Goal: Transaction & Acquisition: Book appointment/travel/reservation

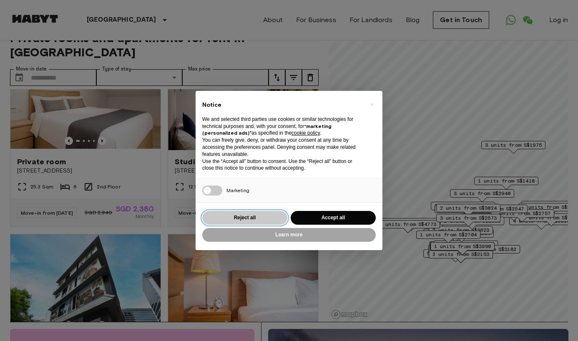
click at [272, 221] on button "Reject all" at bounding box center [244, 218] width 85 height 14
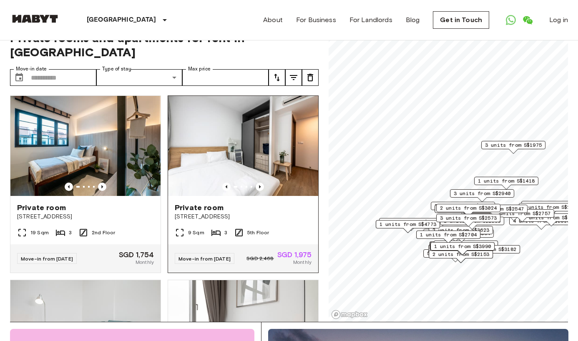
scroll to position [366, 0]
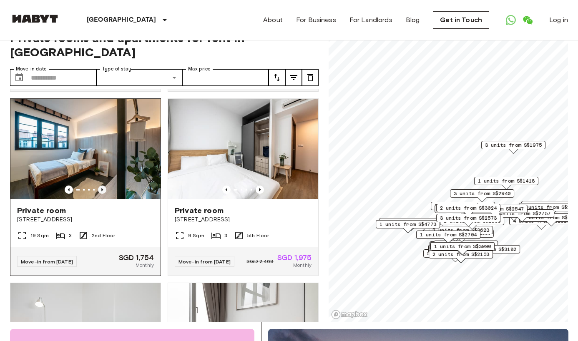
click at [103, 185] on icon "Previous image" at bounding box center [102, 189] width 8 height 8
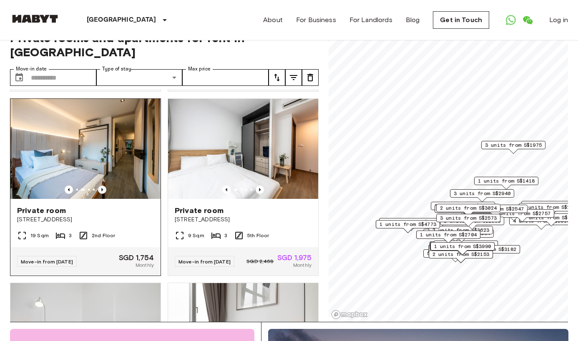
click at [103, 185] on icon "Previous image" at bounding box center [102, 189] width 8 height 8
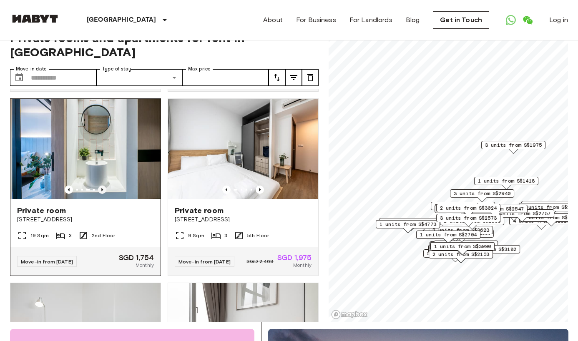
click at [103, 185] on icon "Previous image" at bounding box center [102, 189] width 8 height 8
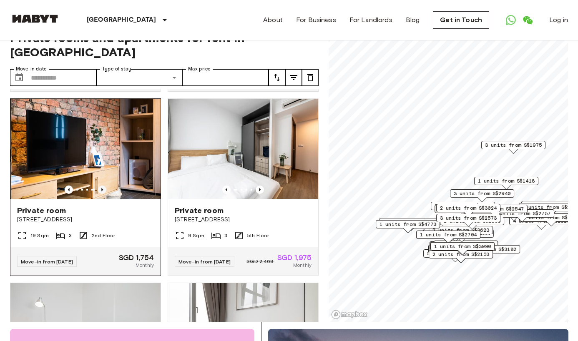
click at [103, 185] on icon "Previous image" at bounding box center [102, 189] width 8 height 8
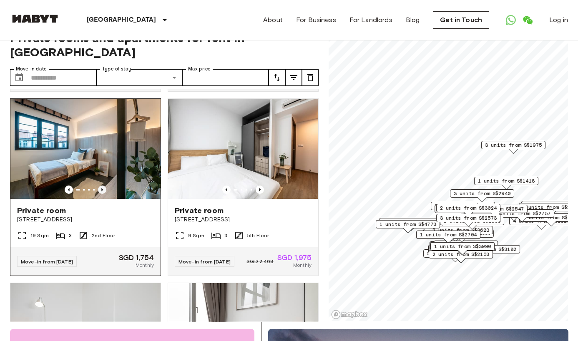
click at [103, 185] on icon "Previous image" at bounding box center [102, 189] width 8 height 8
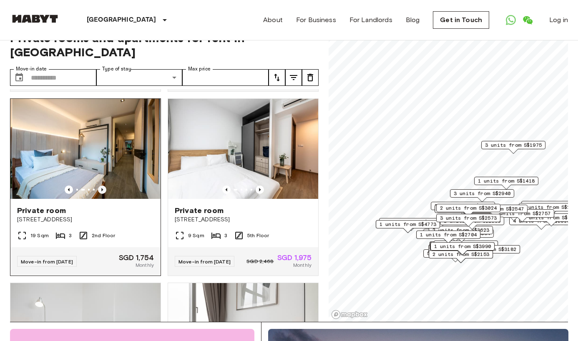
click at [103, 185] on icon "Previous image" at bounding box center [102, 189] width 8 height 8
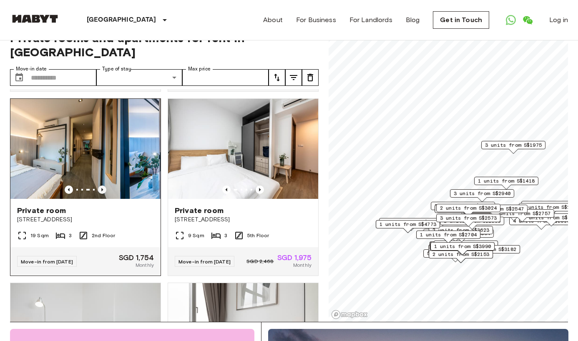
click at [103, 185] on icon "Previous image" at bounding box center [102, 189] width 8 height 8
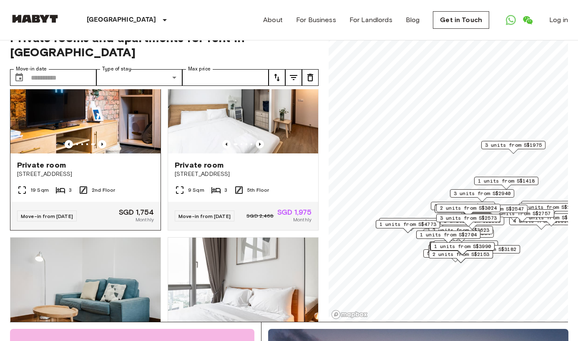
scroll to position [412, 0]
click at [96, 140] on div at bounding box center [85, 144] width 150 height 8
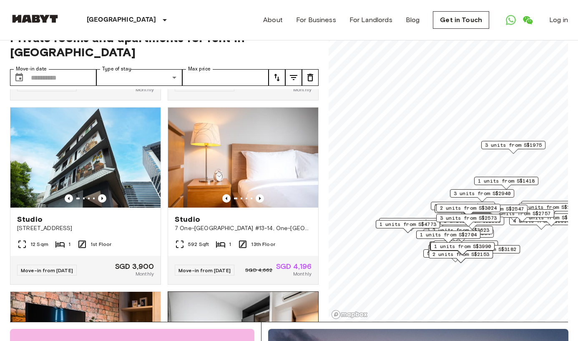
scroll to position [118, 0]
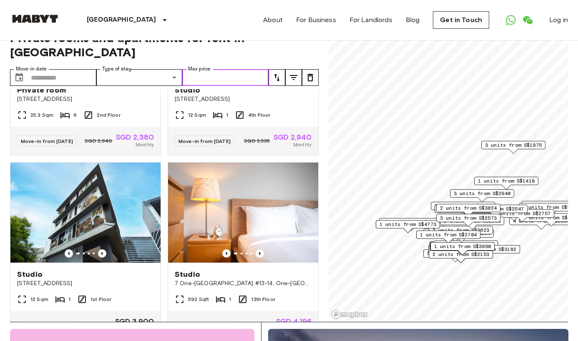
click at [233, 69] on input "Max price" at bounding box center [225, 77] width 86 height 17
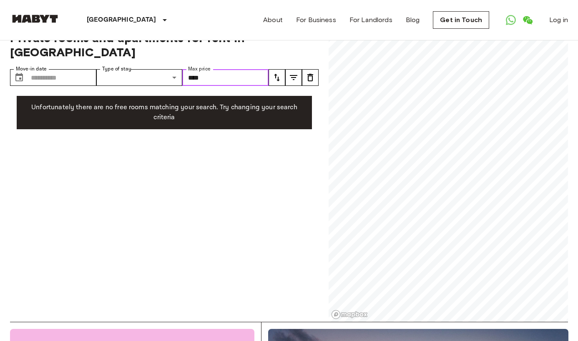
type input "****"
click at [278, 73] on icon "tune" at bounding box center [277, 78] width 10 height 10
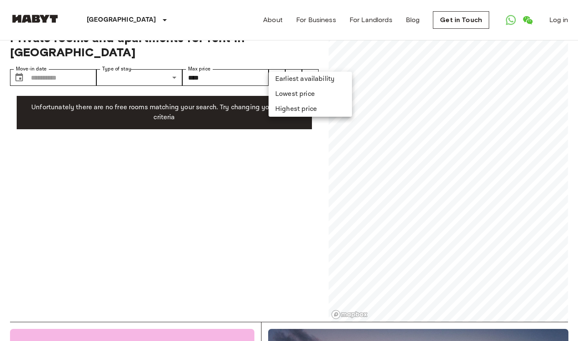
click at [286, 95] on li "Lowest price" at bounding box center [309, 94] width 83 height 15
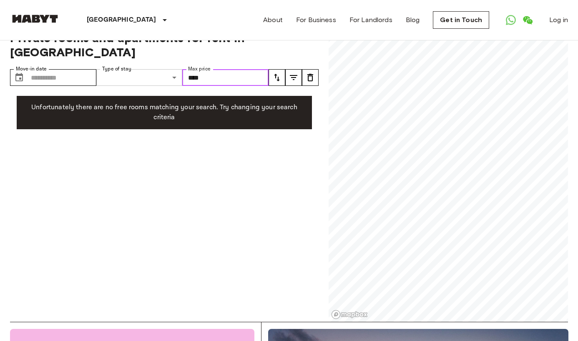
drag, startPoint x: 247, startPoint y: 64, endPoint x: 136, endPoint y: 58, distance: 110.6
click at [136, 69] on div "Move-in date ​ Move-in date Type of stay ​ Share Type Max price **** Max price" at bounding box center [139, 77] width 258 height 17
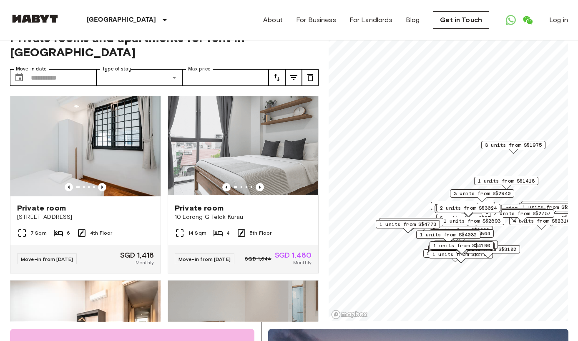
click at [278, 74] on icon "tune" at bounding box center [277, 78] width 6 height 8
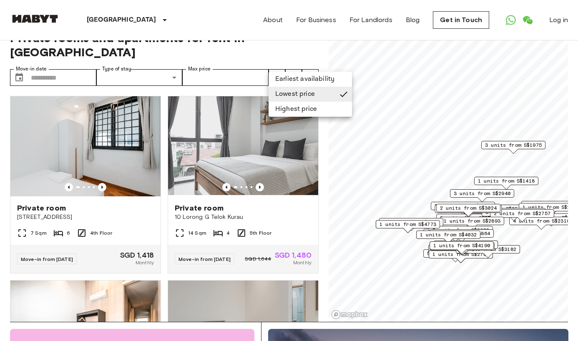
click at [162, 78] on div at bounding box center [289, 170] width 578 height 341
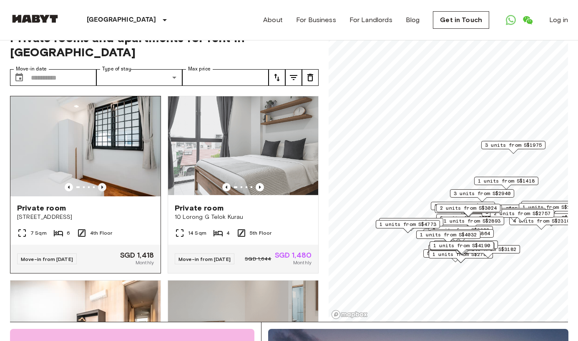
click at [104, 183] on icon "Previous image" at bounding box center [102, 187] width 8 height 8
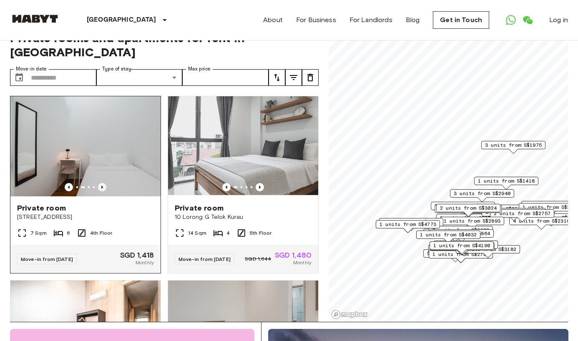
click at [104, 183] on icon "Previous image" at bounding box center [102, 187] width 8 height 8
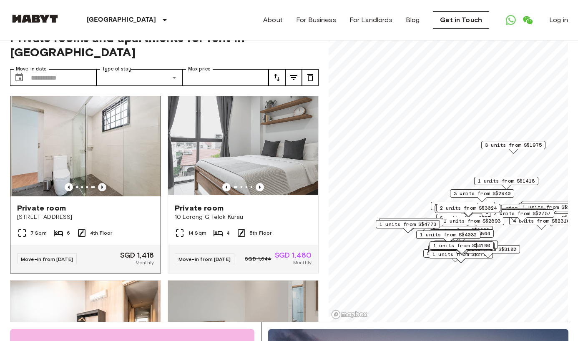
click at [104, 183] on icon "Previous image" at bounding box center [102, 187] width 8 height 8
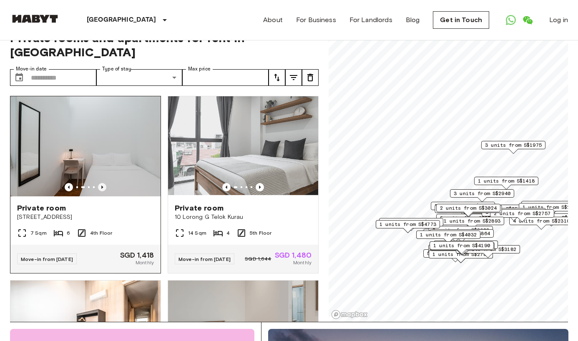
click at [104, 183] on icon "Previous image" at bounding box center [102, 187] width 8 height 8
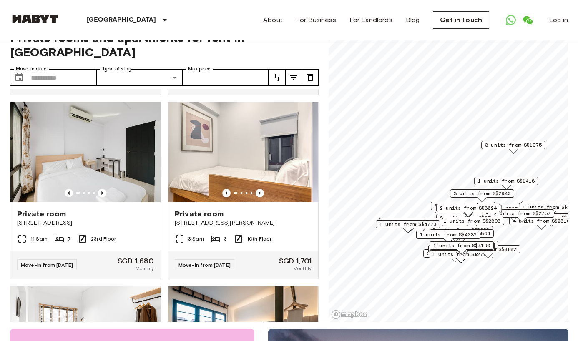
scroll to position [547, 0]
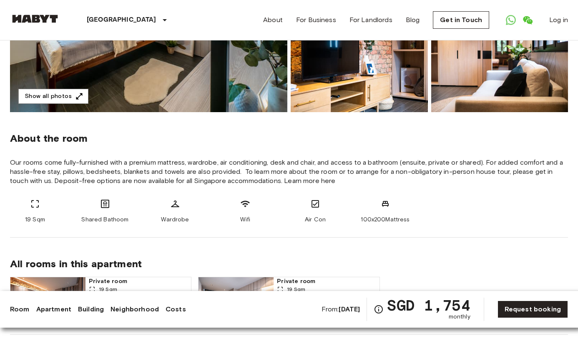
scroll to position [216, 0]
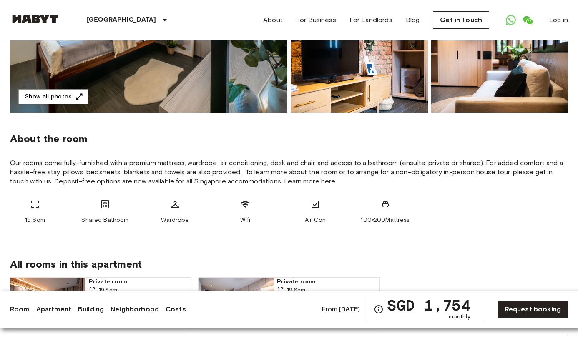
click at [394, 198] on div "About the room Our rooms come fully-furnished with a premium mattress, wardrobe…" at bounding box center [289, 175] width 558 height 125
click at [231, 203] on div "Wifi" at bounding box center [245, 211] width 50 height 25
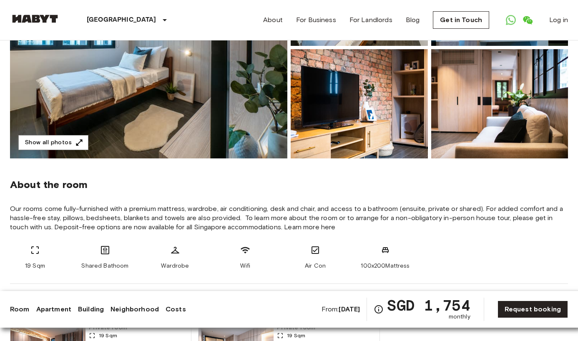
scroll to position [166, 0]
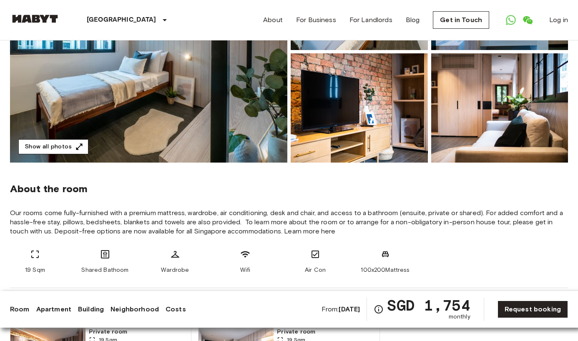
click at [80, 144] on icon "button" at bounding box center [79, 146] width 6 height 6
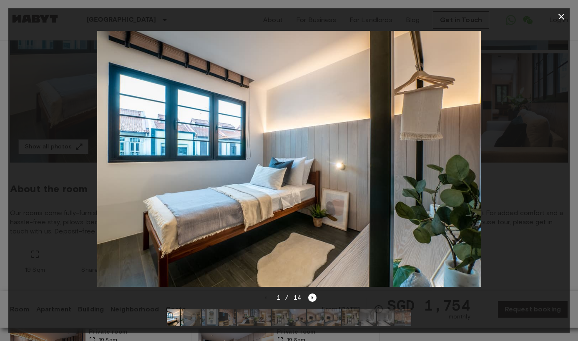
click at [515, 182] on div at bounding box center [288, 159] width 561 height 268
click at [311, 300] on icon "Next image" at bounding box center [312, 297] width 8 height 8
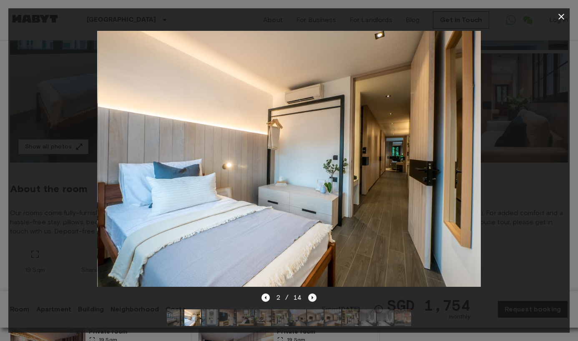
click at [311, 300] on icon "Next image" at bounding box center [312, 297] width 8 height 8
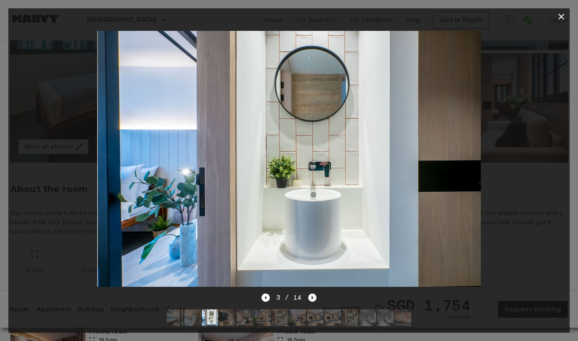
click at [311, 300] on icon "Next image" at bounding box center [312, 297] width 8 height 8
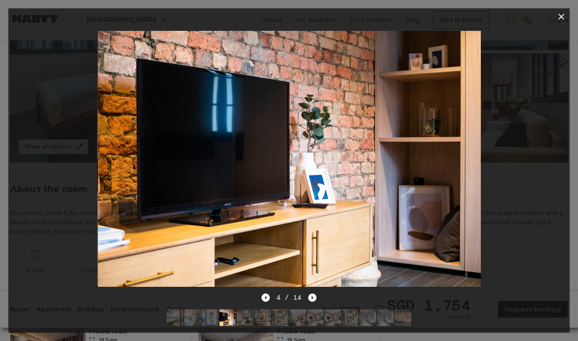
click at [311, 300] on icon "Next image" at bounding box center [312, 297] width 8 height 8
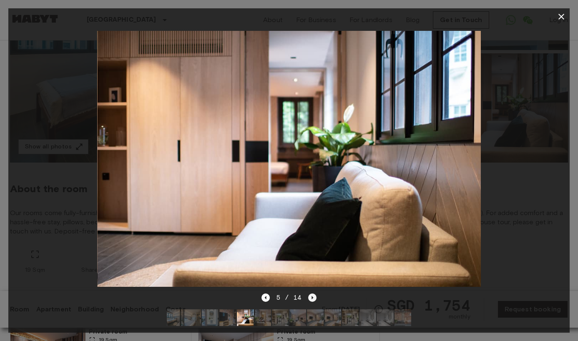
click at [311, 300] on icon "Next image" at bounding box center [312, 297] width 8 height 8
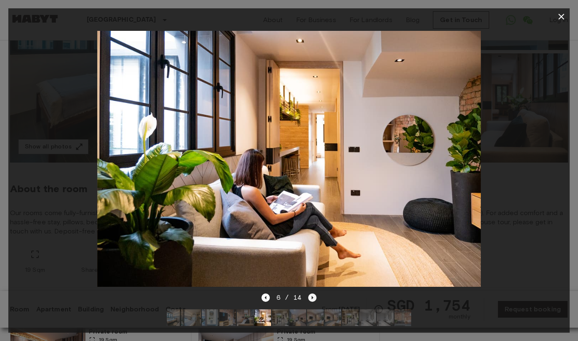
click at [311, 300] on icon "Next image" at bounding box center [312, 297] width 8 height 8
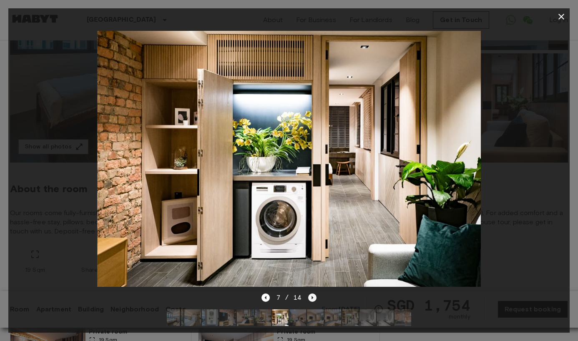
click at [311, 300] on icon "Next image" at bounding box center [312, 297] width 8 height 8
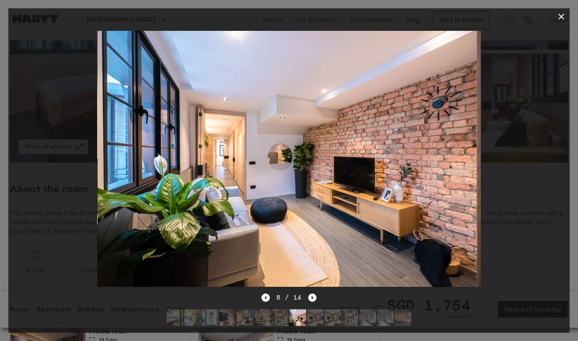
click at [311, 300] on icon "Next image" at bounding box center [312, 297] width 8 height 8
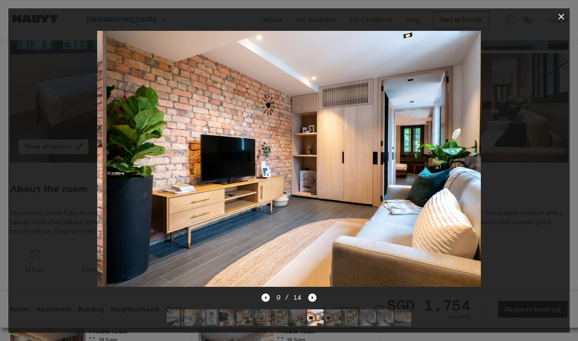
click at [311, 300] on icon "Next image" at bounding box center [312, 297] width 8 height 8
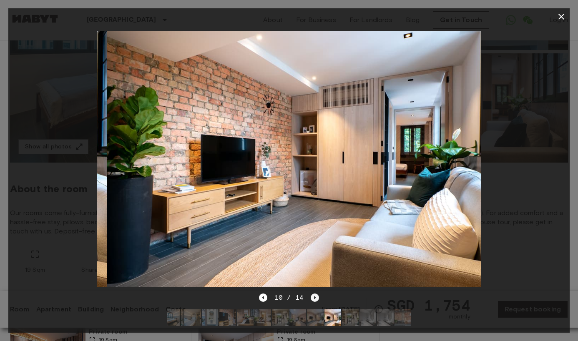
click at [311, 300] on icon "Next image" at bounding box center [314, 297] width 8 height 8
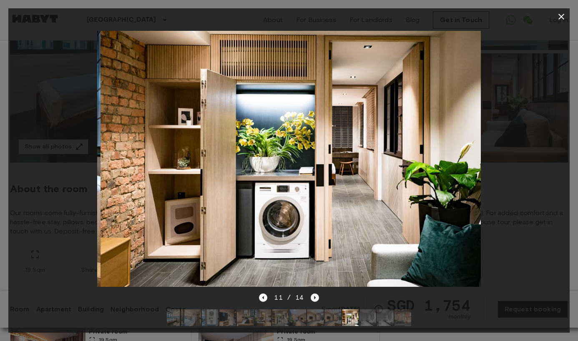
click at [311, 300] on icon "Next image" at bounding box center [314, 297] width 8 height 8
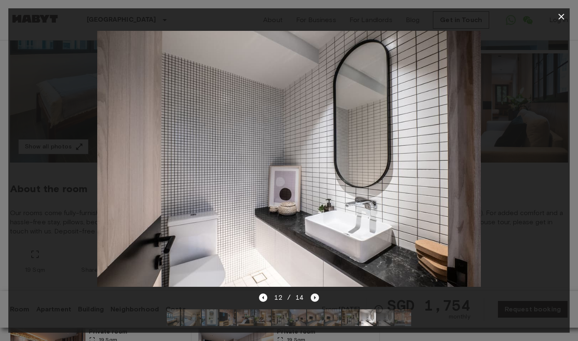
click at [314, 298] on icon "Next image" at bounding box center [315, 297] width 2 height 3
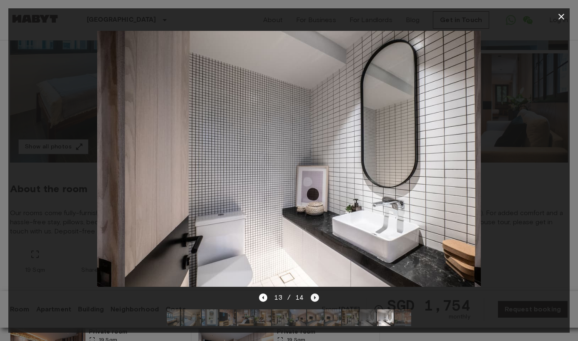
click at [314, 298] on icon "Next image" at bounding box center [315, 297] width 2 height 3
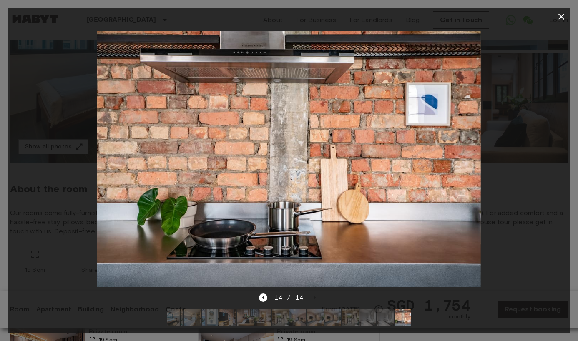
click at [559, 15] on icon "button" at bounding box center [561, 17] width 6 height 6
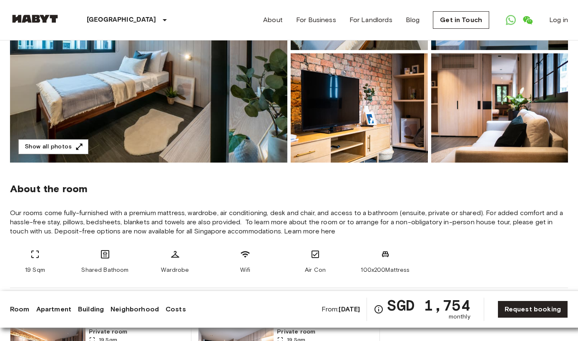
scroll to position [0, 0]
